Goal: Transaction & Acquisition: Purchase product/service

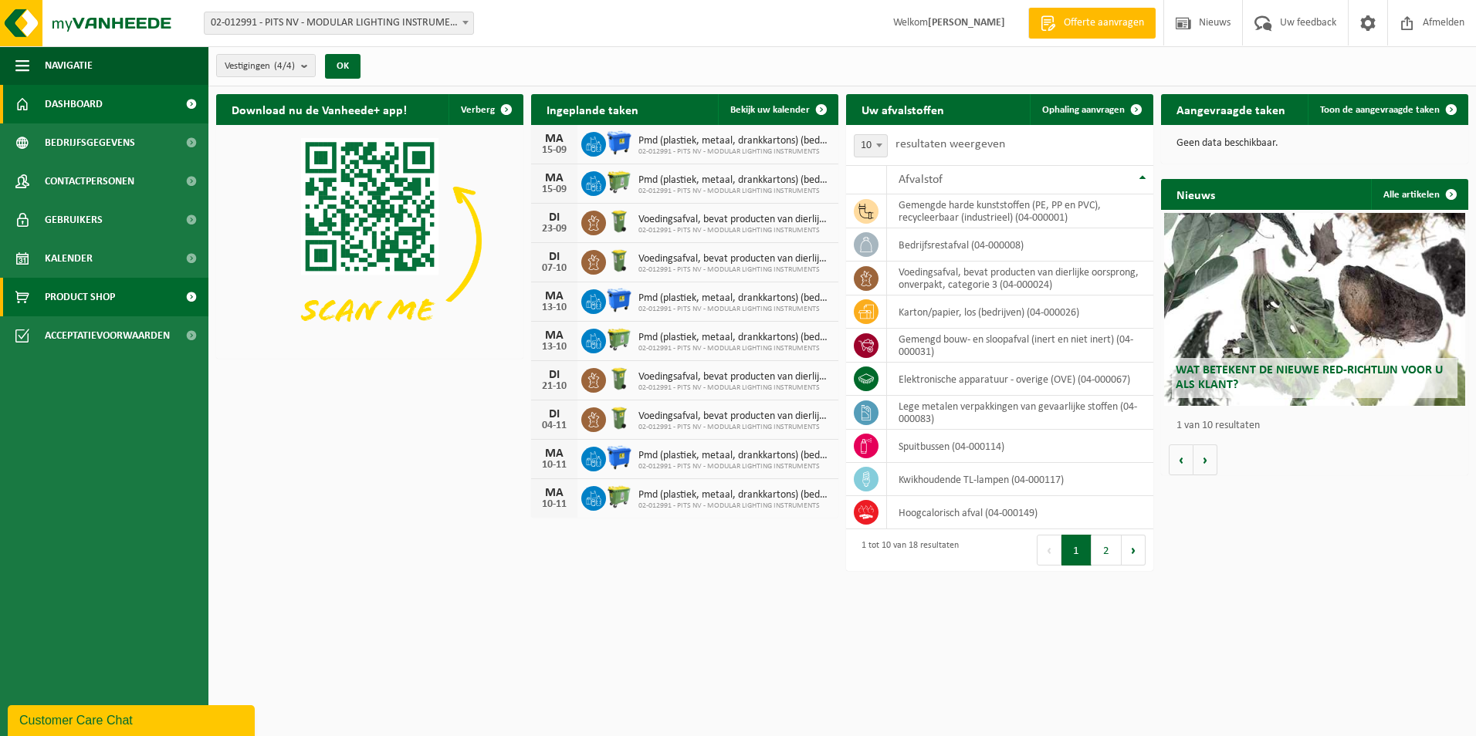
click at [83, 311] on span "Product Shop" at bounding box center [80, 297] width 70 height 39
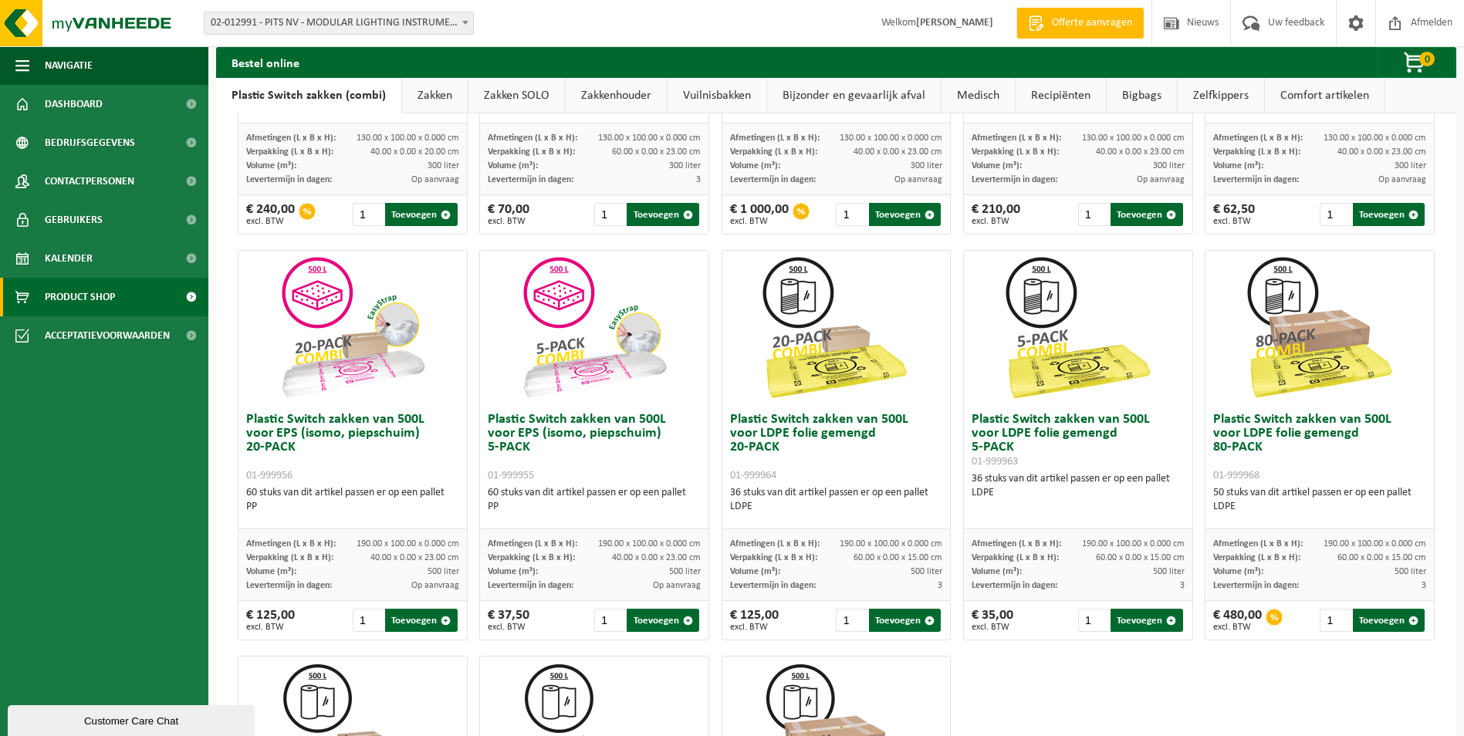
scroll to position [411, 0]
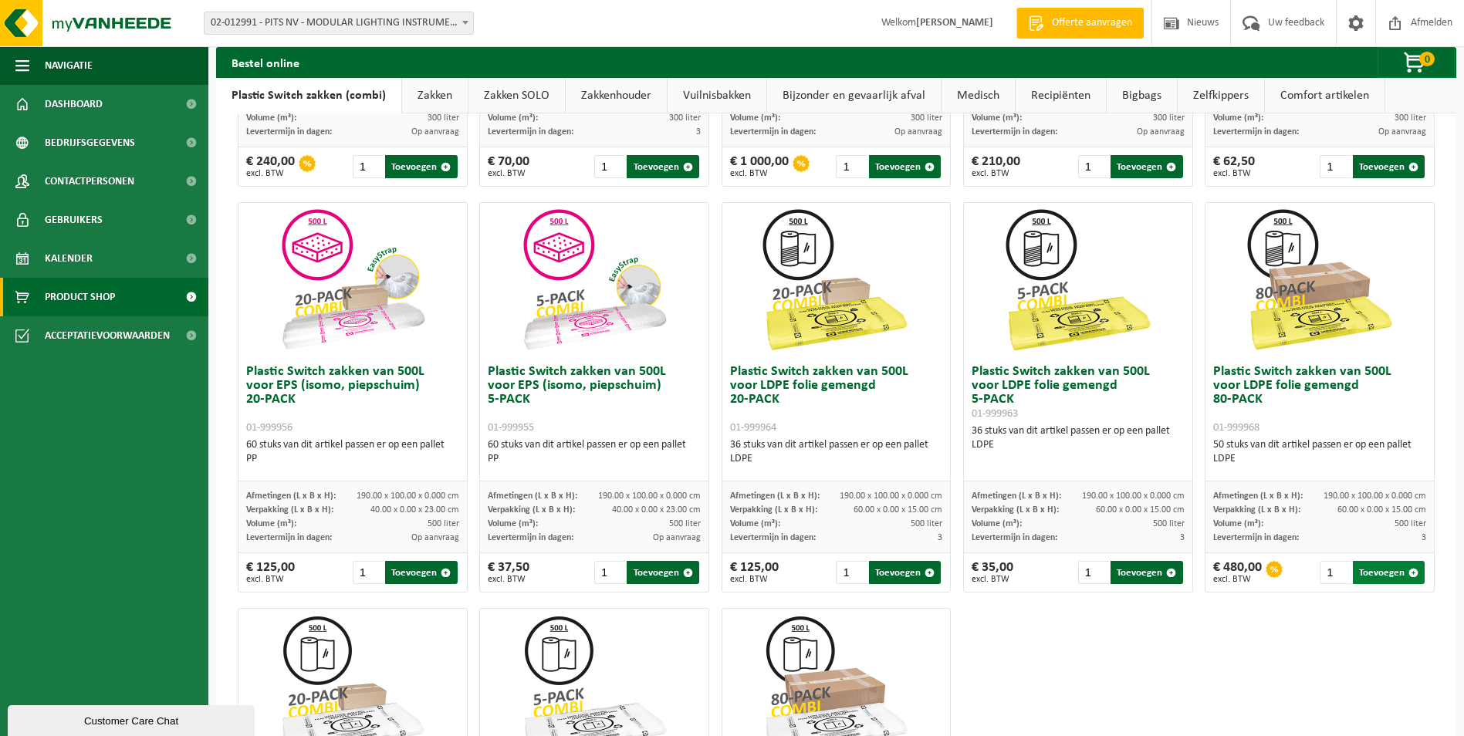
click at [1382, 576] on button "Toevoegen" at bounding box center [1389, 572] width 72 height 23
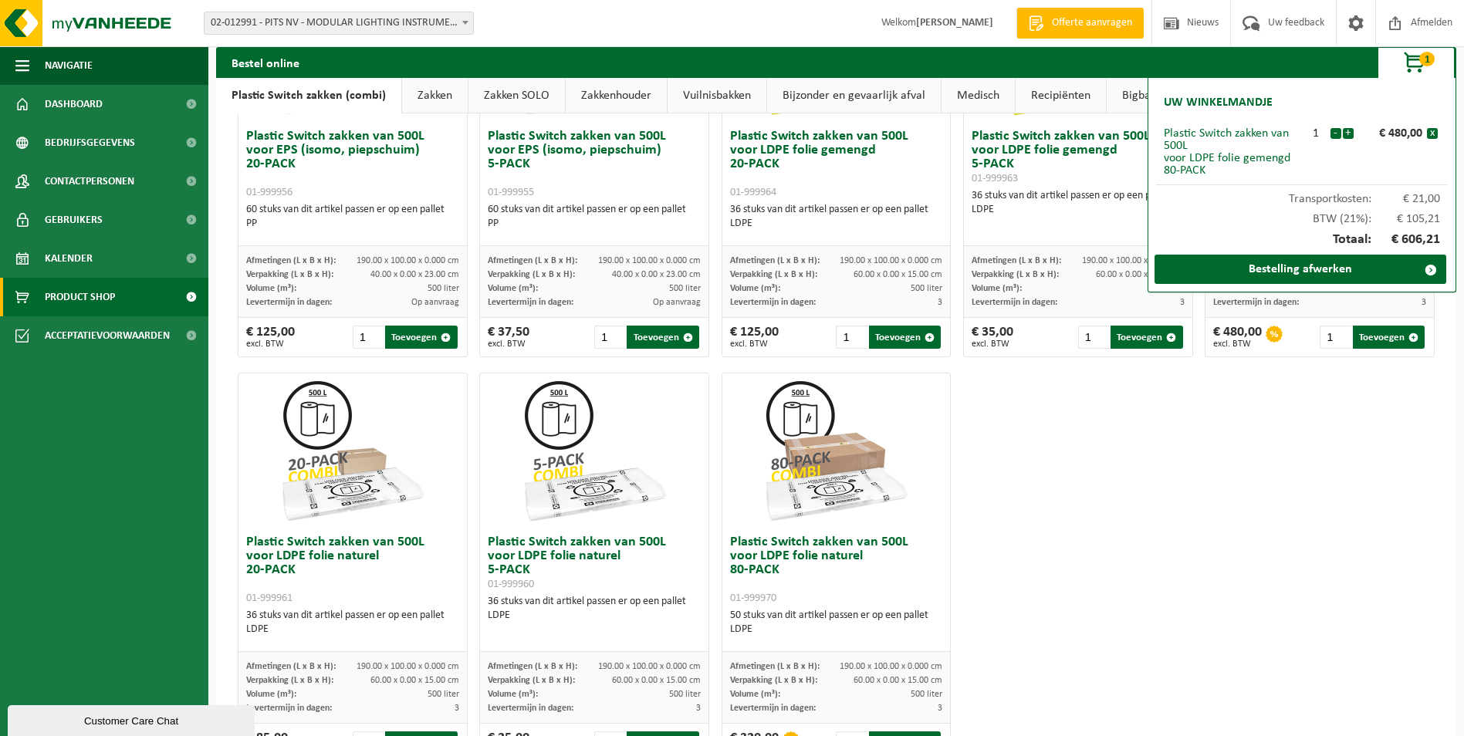
scroll to position [712, 0]
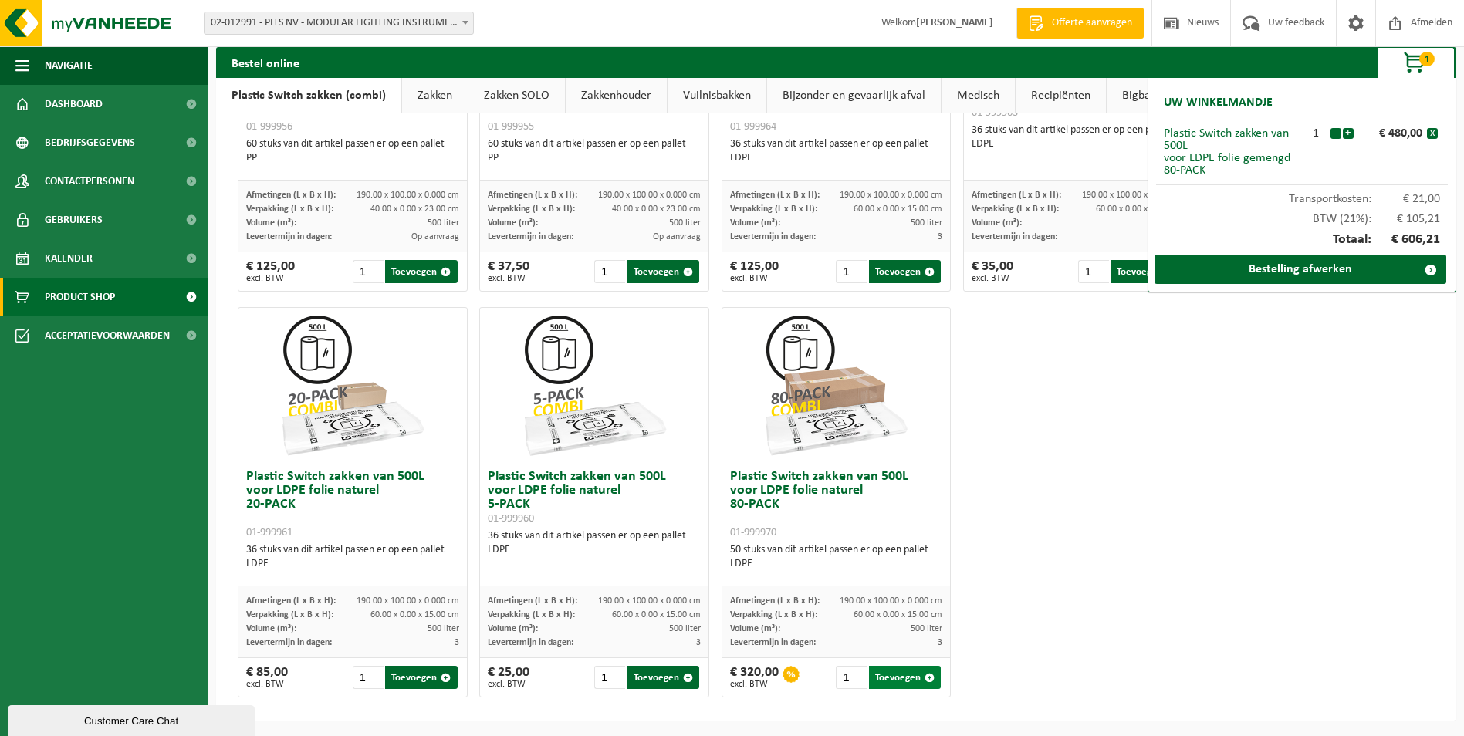
click at [897, 680] on button "Toevoegen" at bounding box center [905, 677] width 72 height 23
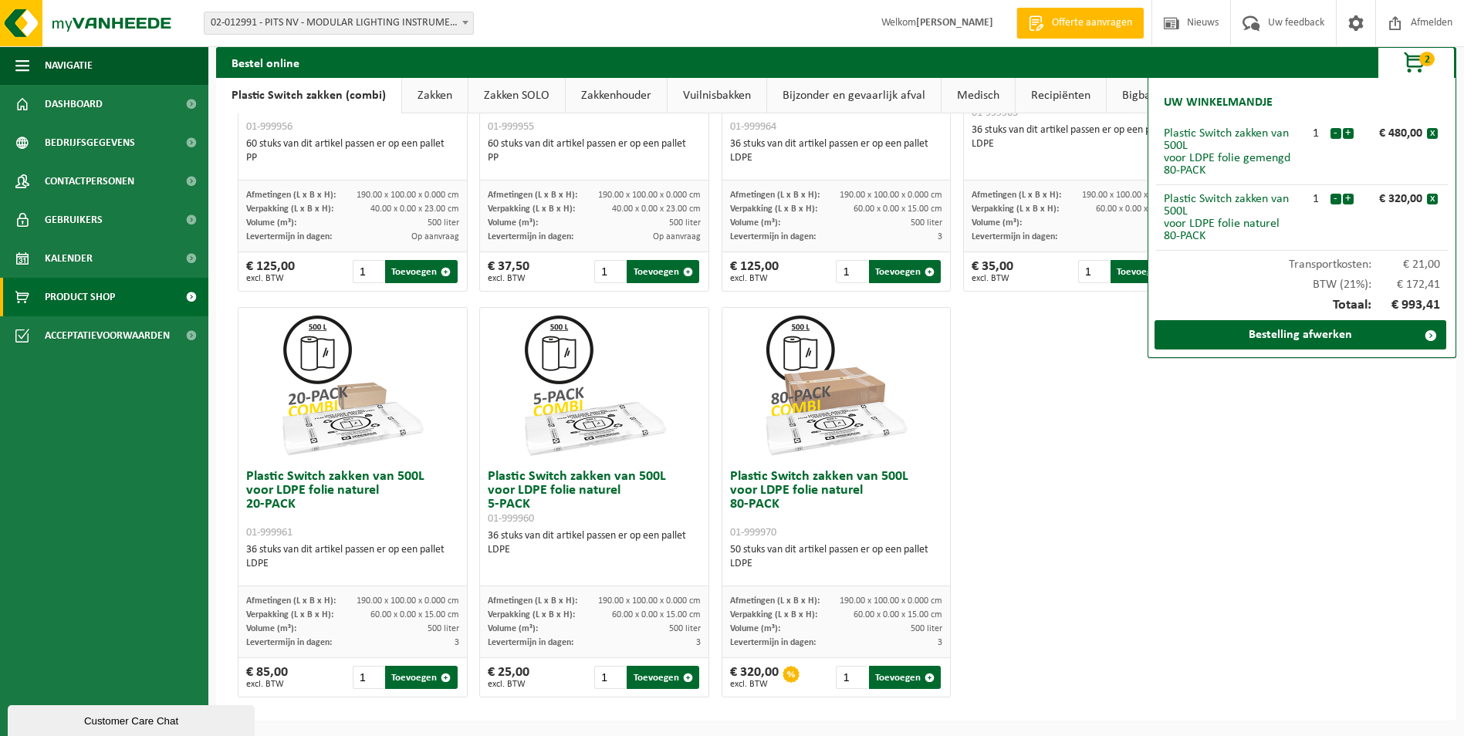
click at [1323, 456] on div "Plastic Switch zakken van 300L voor harde kunststoffen 20-PACK 01-999950 60 stu…" at bounding box center [837, 96] width 1210 height 1218
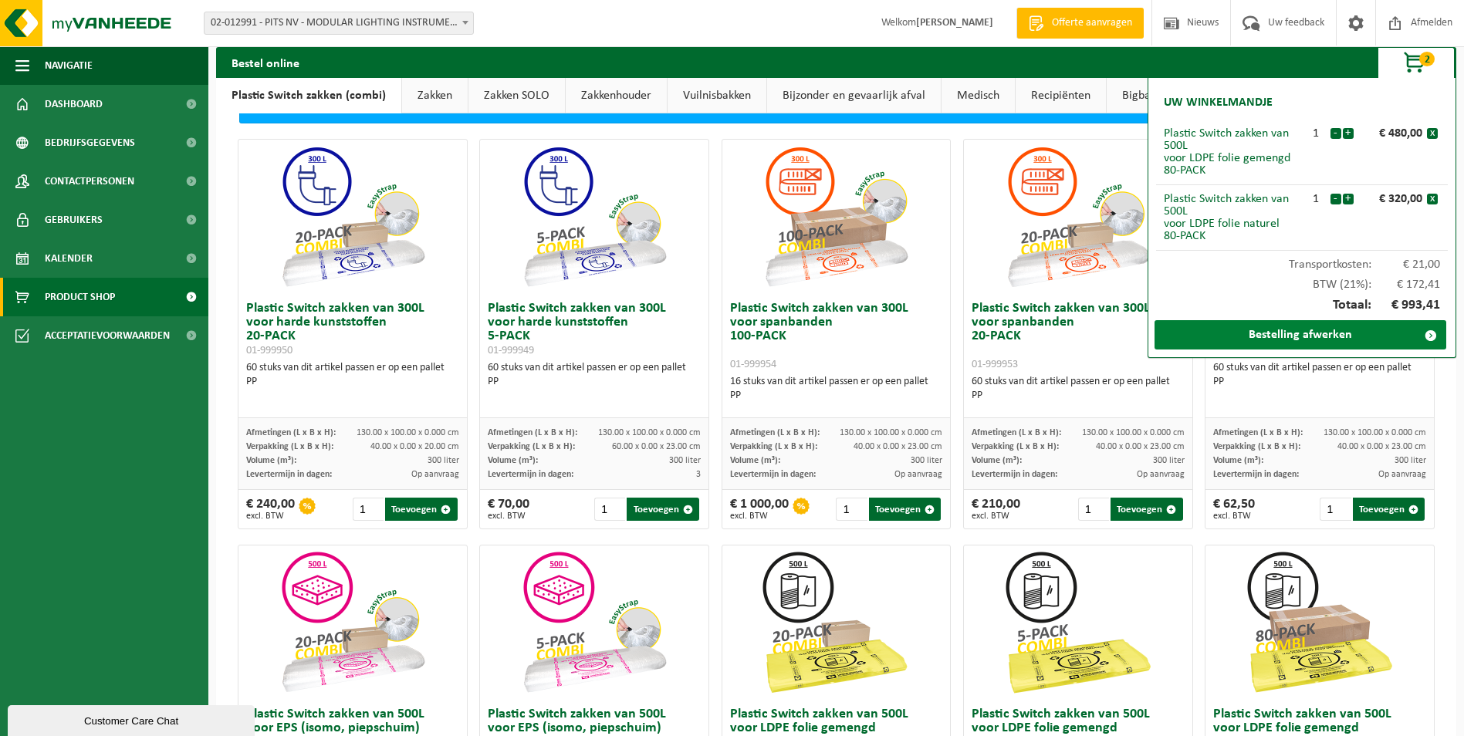
click at [1276, 336] on link "Bestelling afwerken" at bounding box center [1301, 334] width 292 height 29
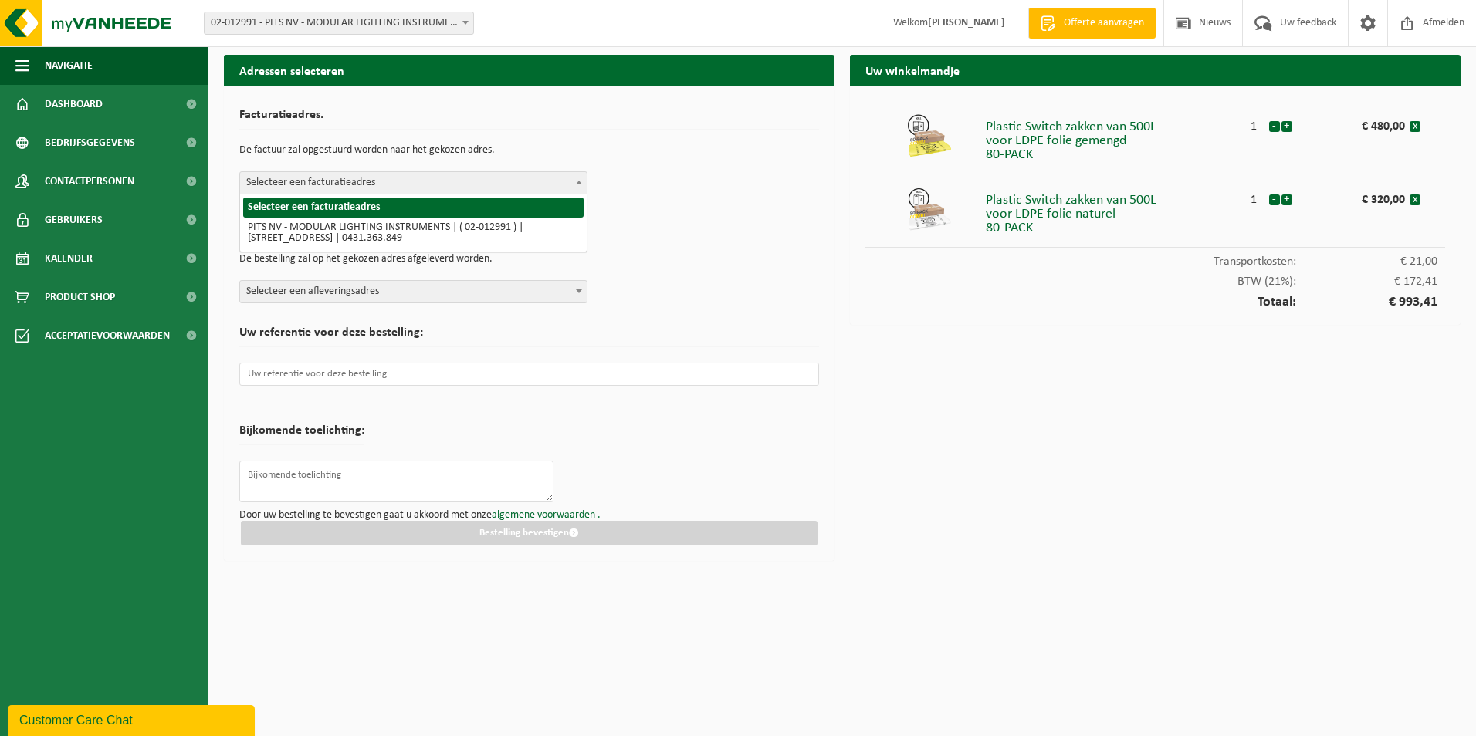
click at [560, 188] on span "Selecteer een facturatieadres" at bounding box center [413, 183] width 347 height 22
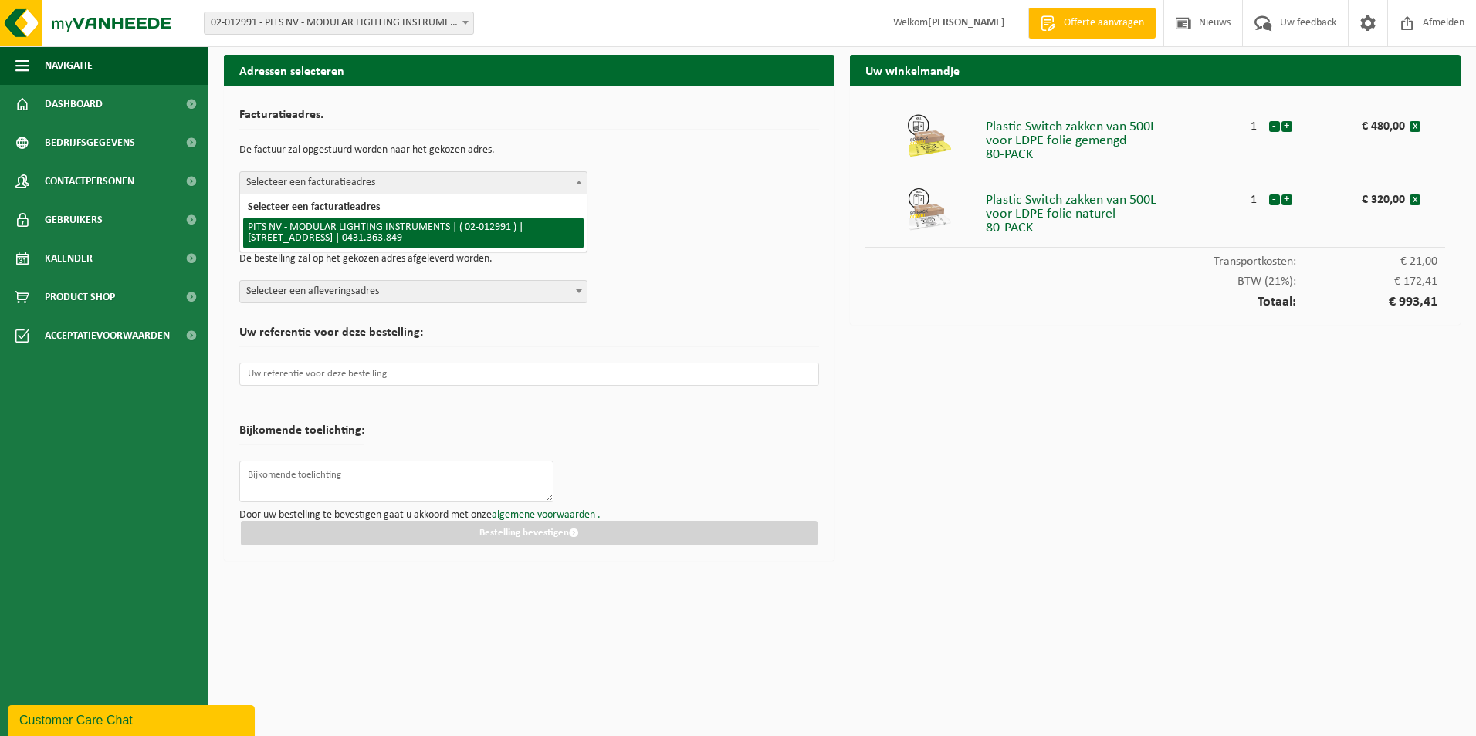
select select "2502"
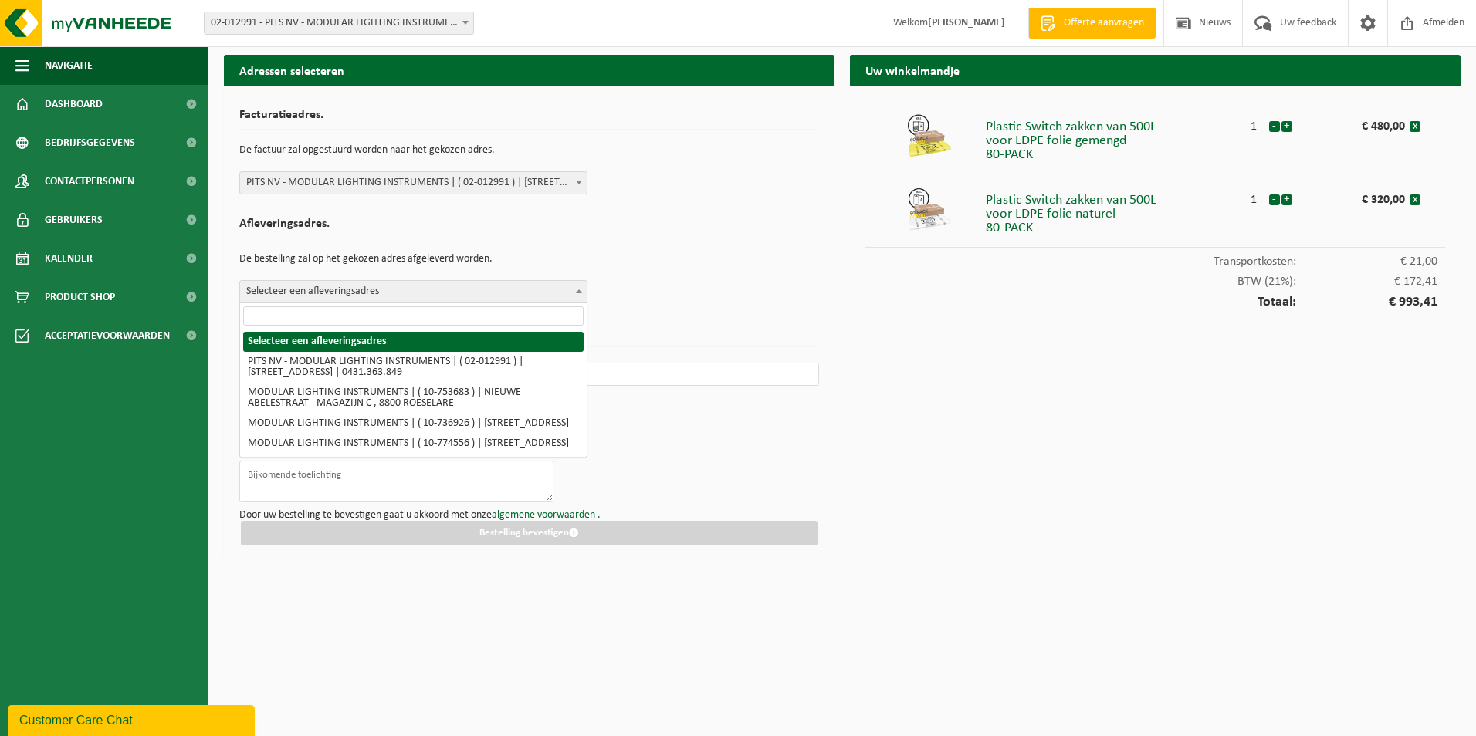
click at [476, 285] on span "Selecteer een afleveringsadres" at bounding box center [413, 292] width 347 height 22
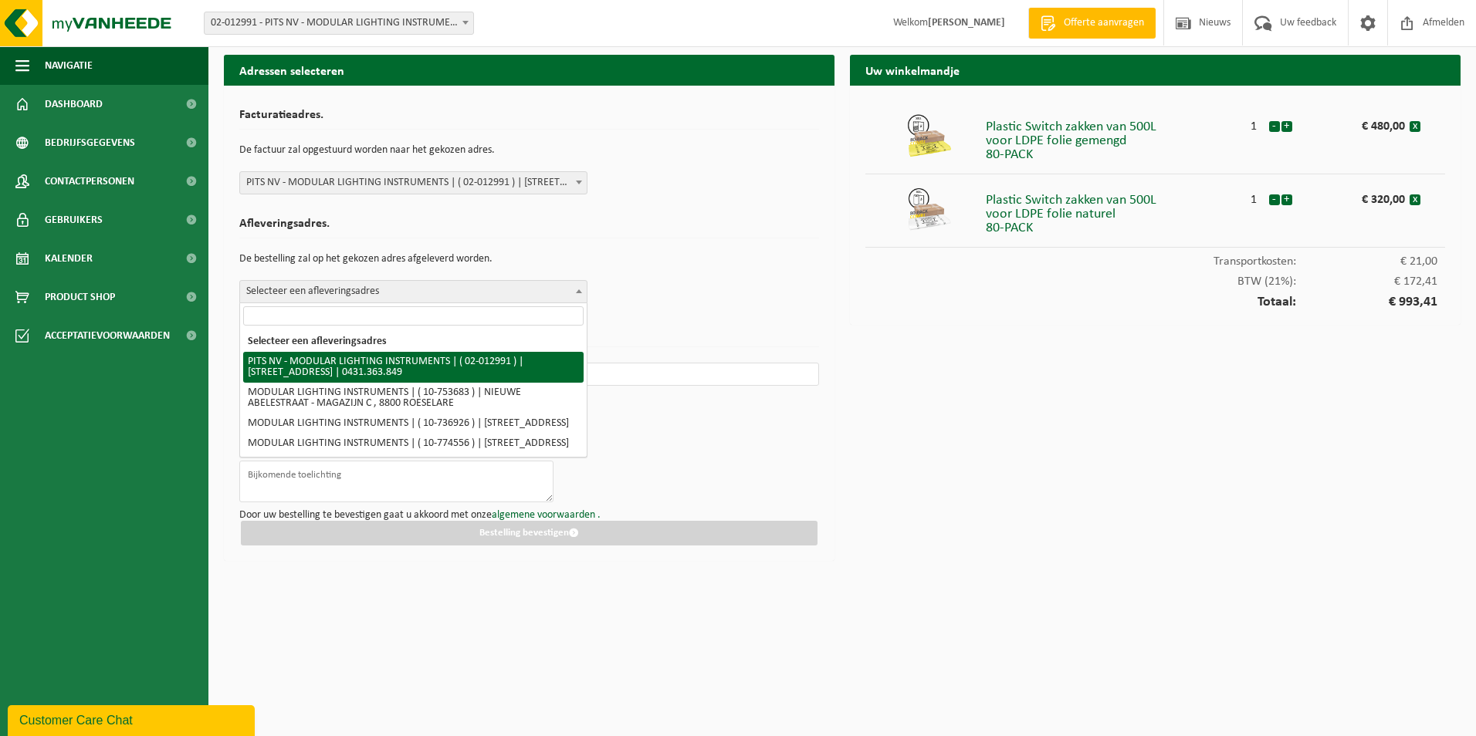
select select "2502"
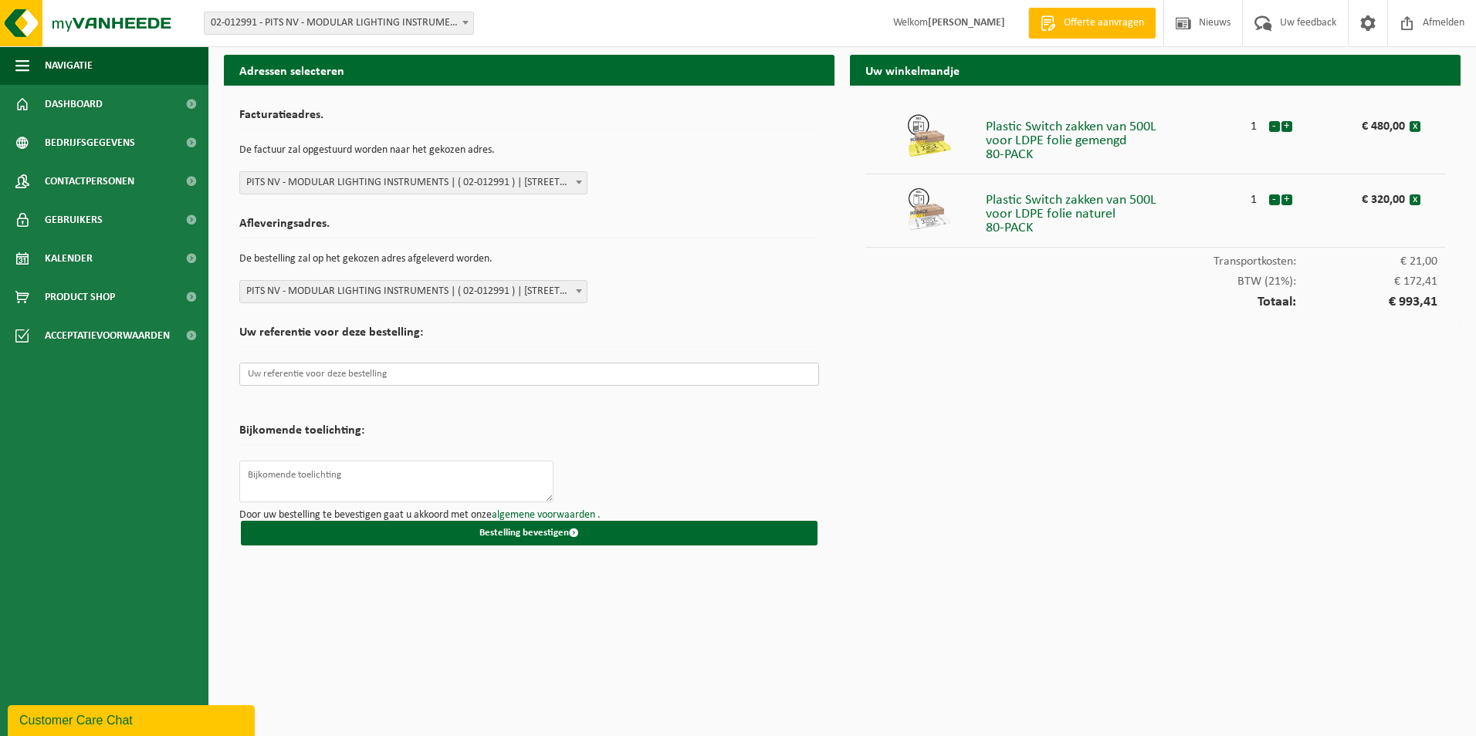
click at [363, 382] on input "text" at bounding box center [529, 374] width 580 height 23
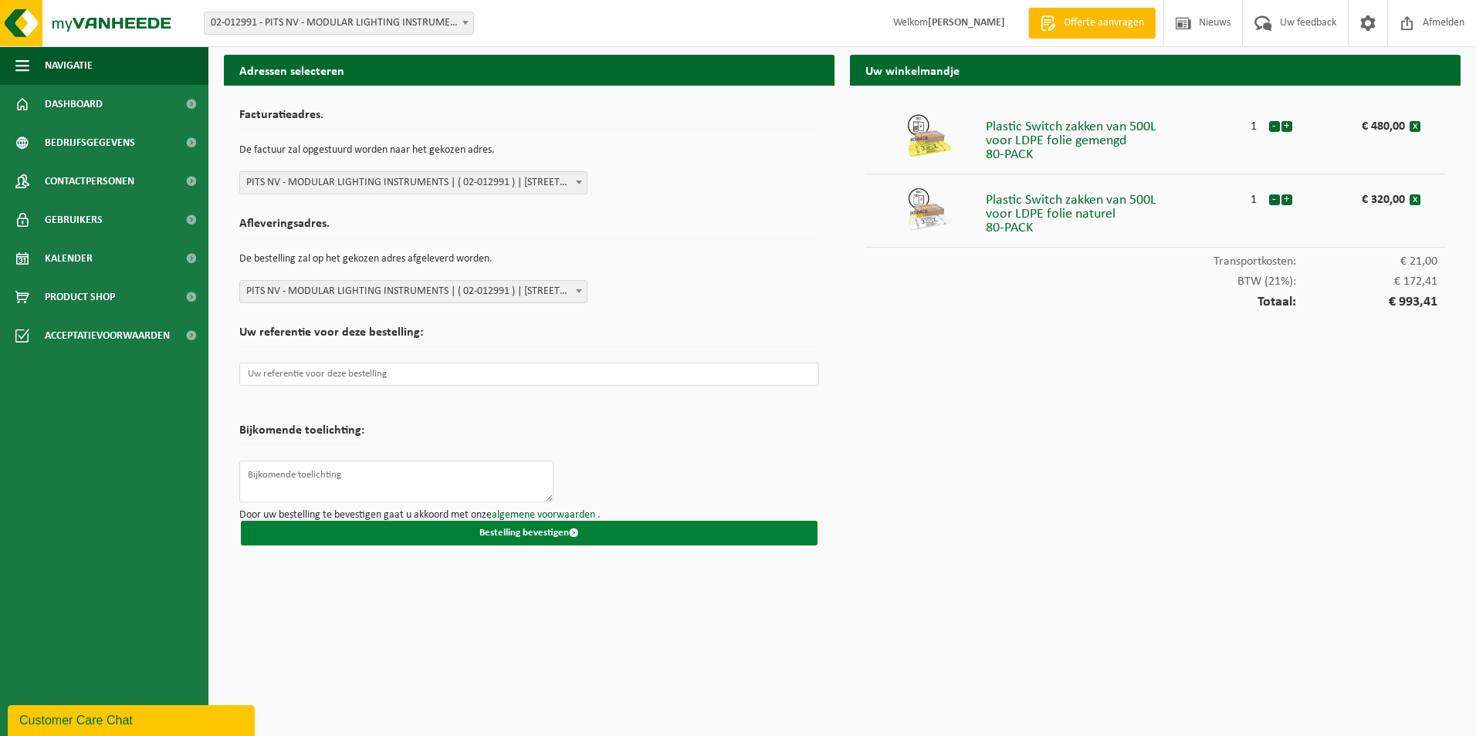
click at [507, 536] on button "Bestelling bevestigen" at bounding box center [529, 533] width 577 height 25
